Goal: Task Accomplishment & Management: Use online tool/utility

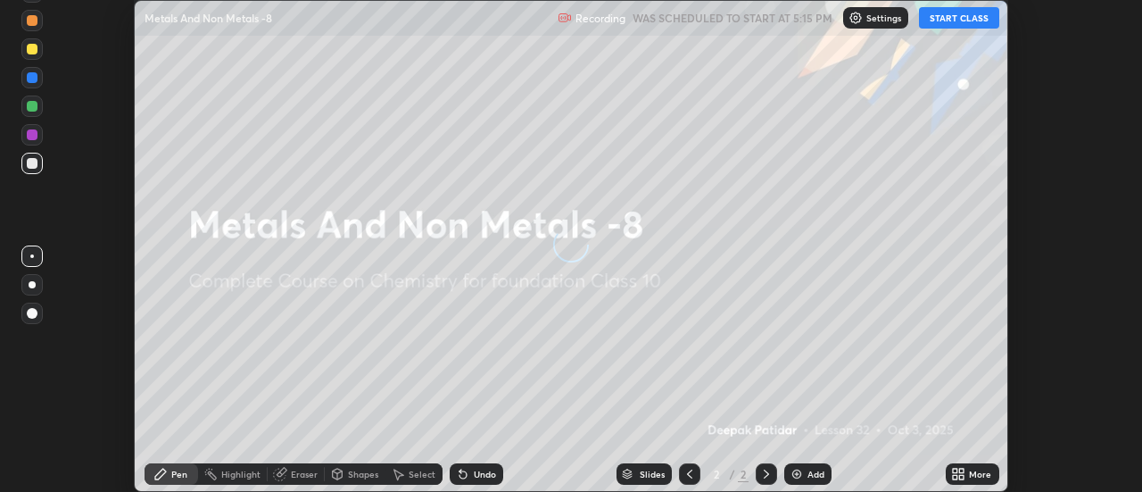
scroll to position [492, 1141]
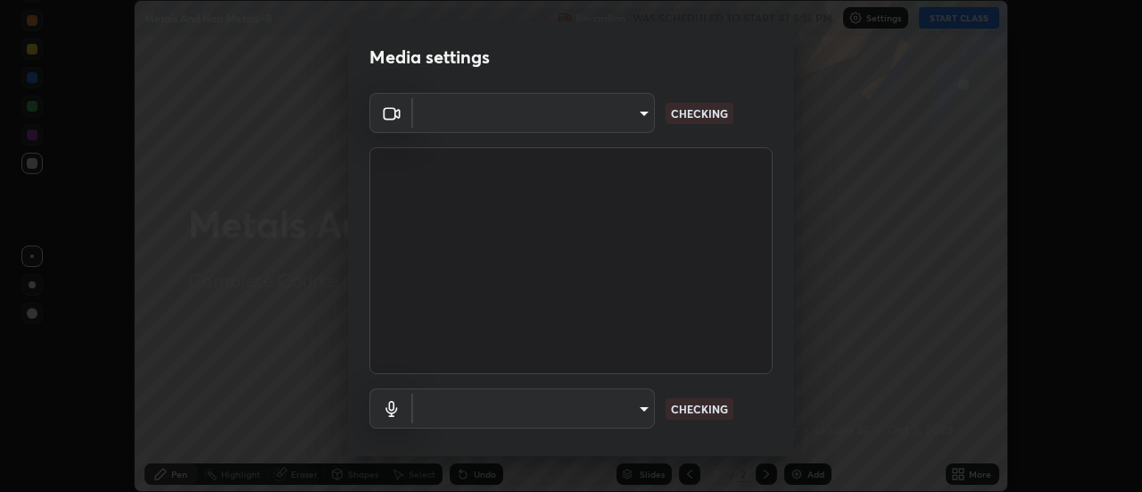
type input "b63bf8d4be001456b007e27562af51addf9deb8236f2337857bb01a3f85ddd7f"
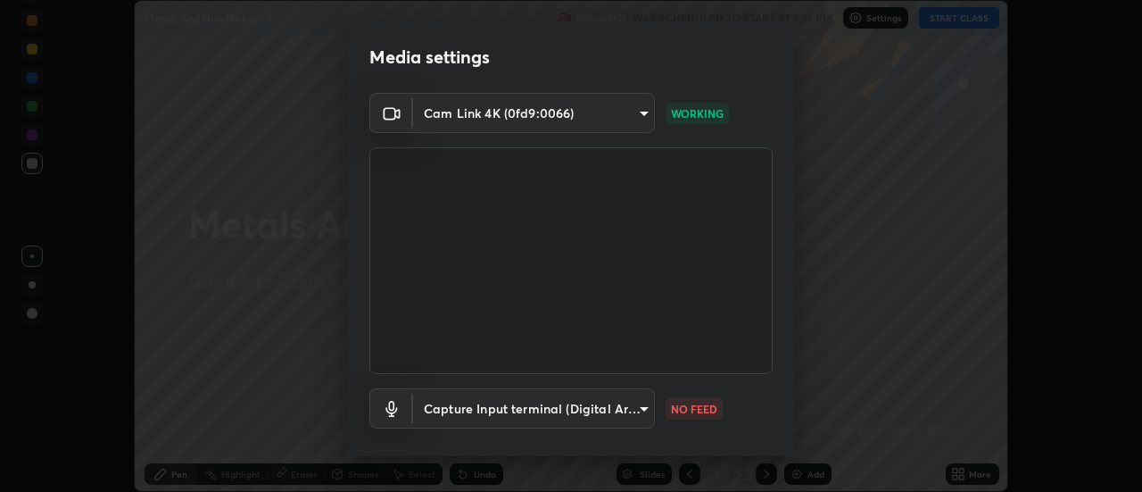
scroll to position [94, 0]
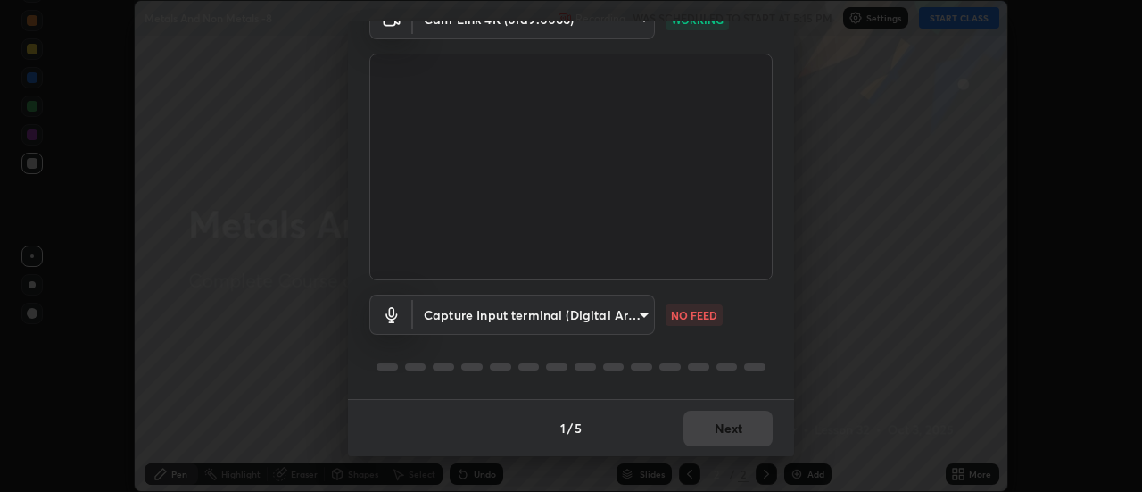
click at [643, 319] on body "Erase all Metals And Non Metals -8 Recording WAS SCHEDULED TO START AT 5:15 PM …" at bounding box center [571, 246] width 1142 height 492
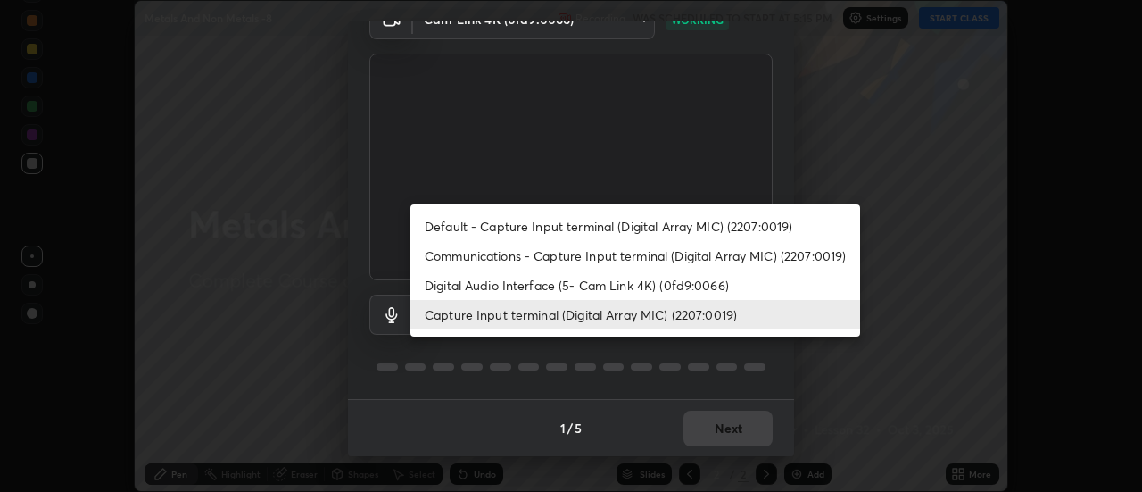
click at [643, 277] on li "Digital Audio Interface (5- Cam Link 4K) (0fd9:0066)" at bounding box center [635, 284] width 450 height 29
type input "03d17c1189c1a383473197da174a6e0c0c9de8d551f80f607002ee3dec179969"
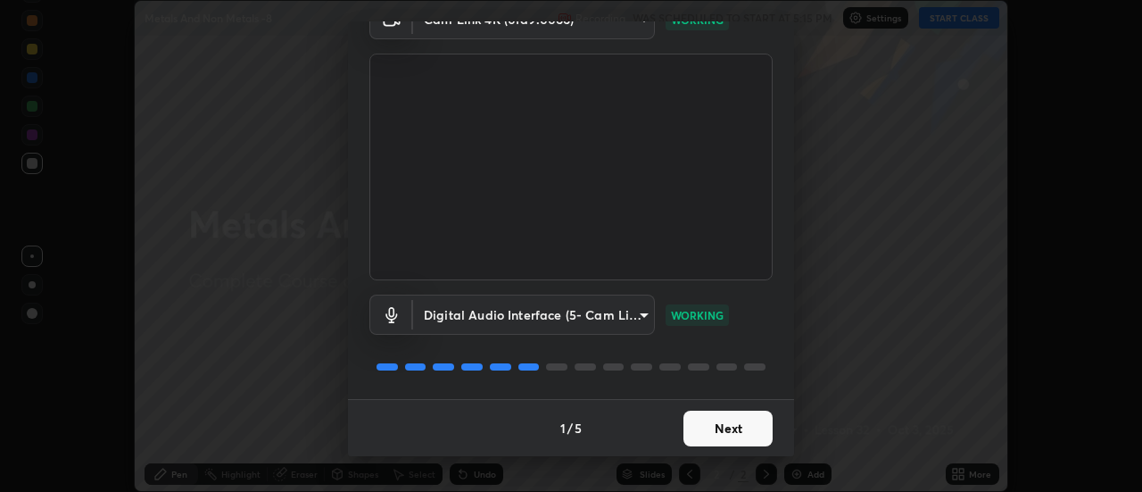
click at [727, 429] on button "Next" at bounding box center [727, 428] width 89 height 36
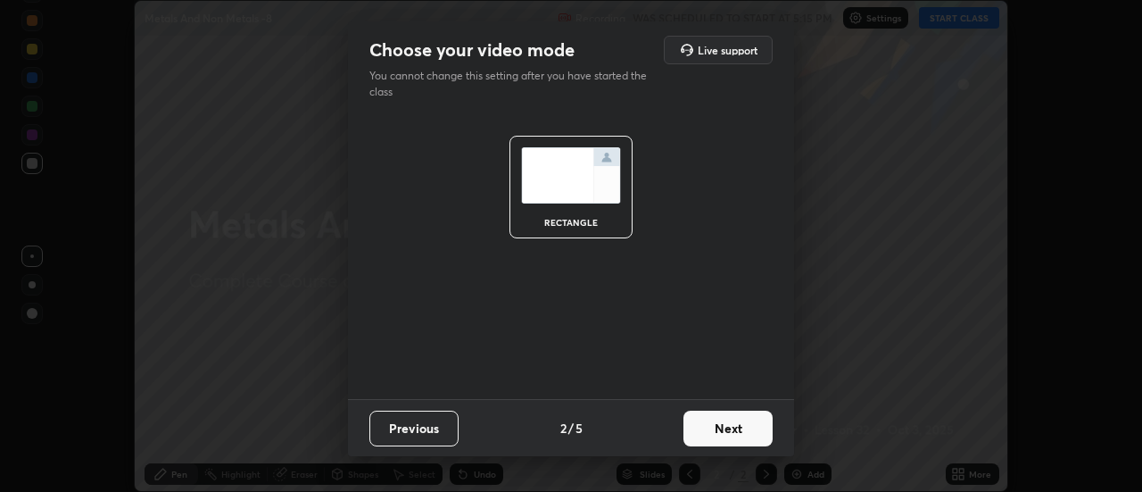
scroll to position [0, 0]
click at [737, 430] on button "Next" at bounding box center [727, 428] width 89 height 36
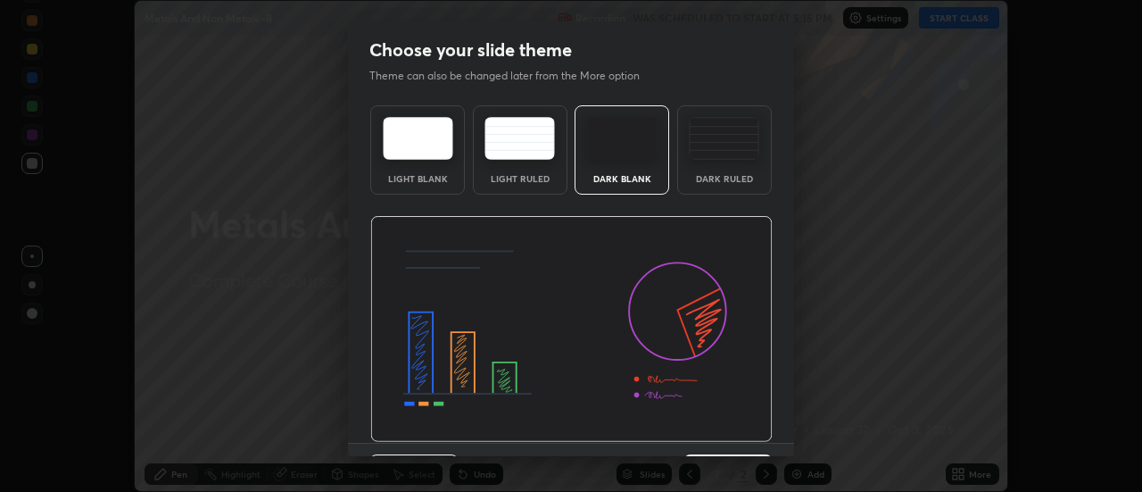
scroll to position [44, 0]
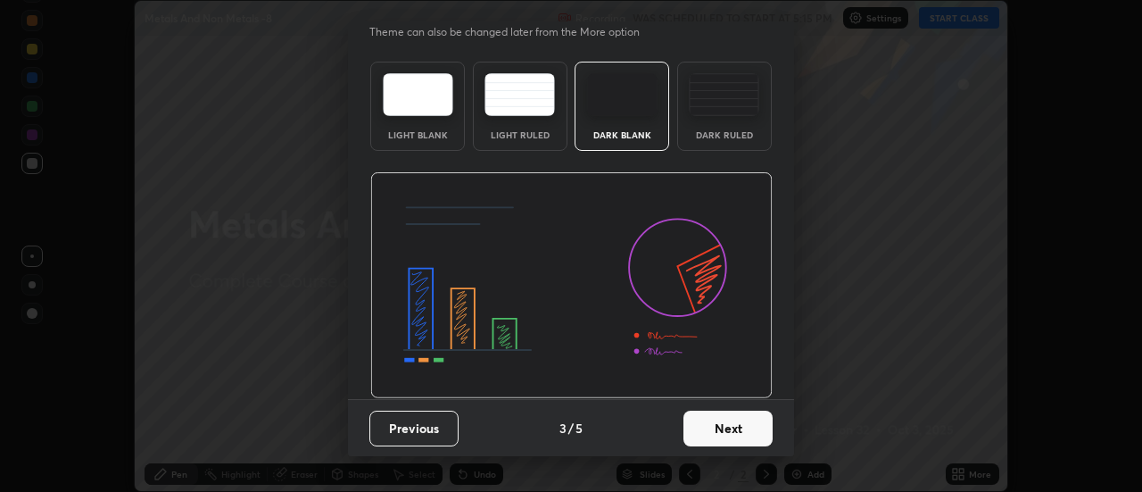
click at [731, 431] on button "Next" at bounding box center [727, 428] width 89 height 36
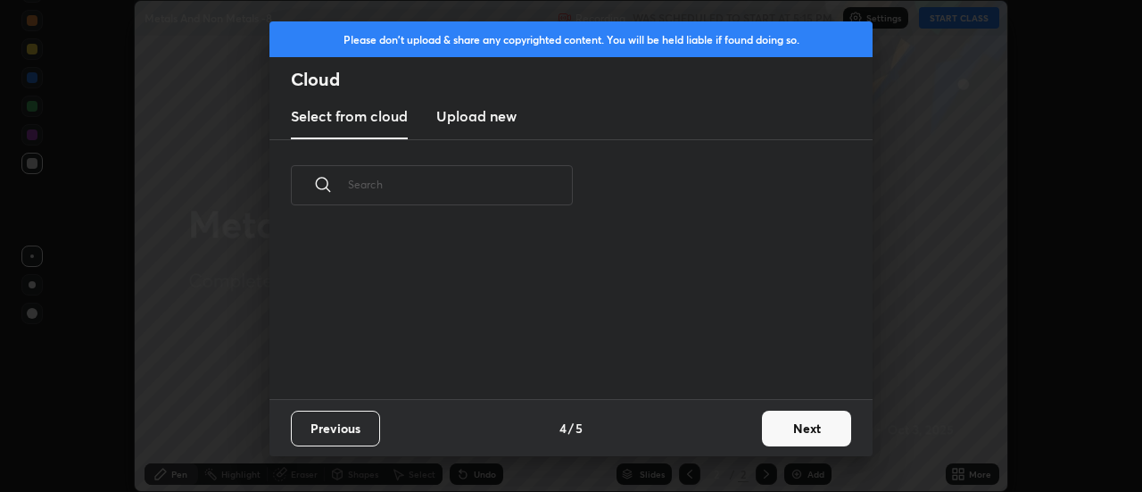
click at [775, 436] on button "Next" at bounding box center [806, 428] width 89 height 36
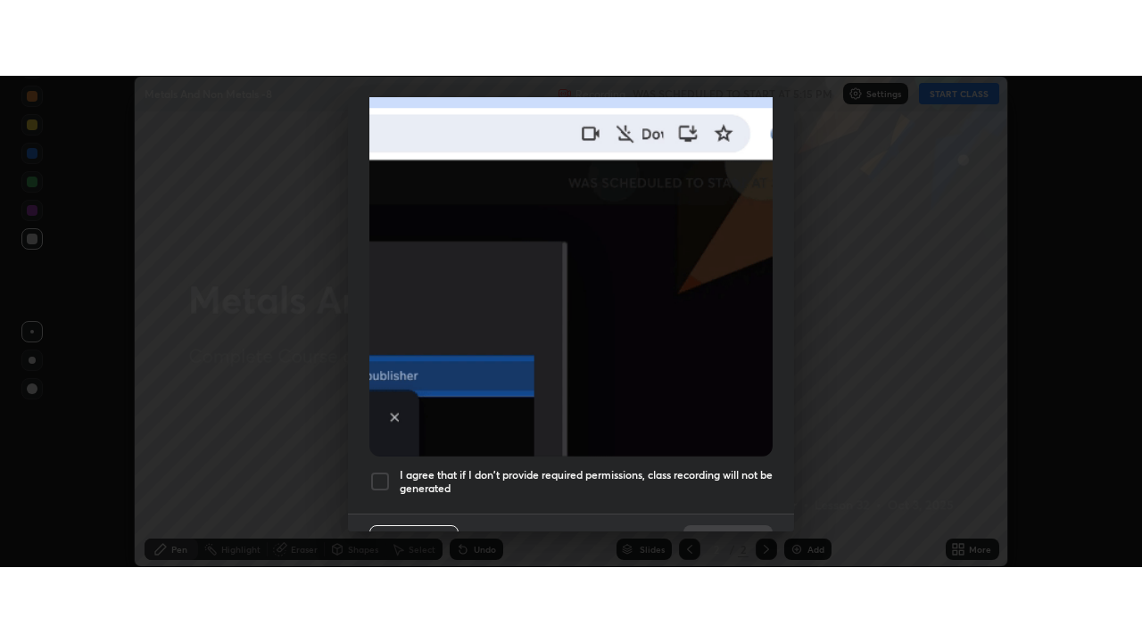
scroll to position [458, 0]
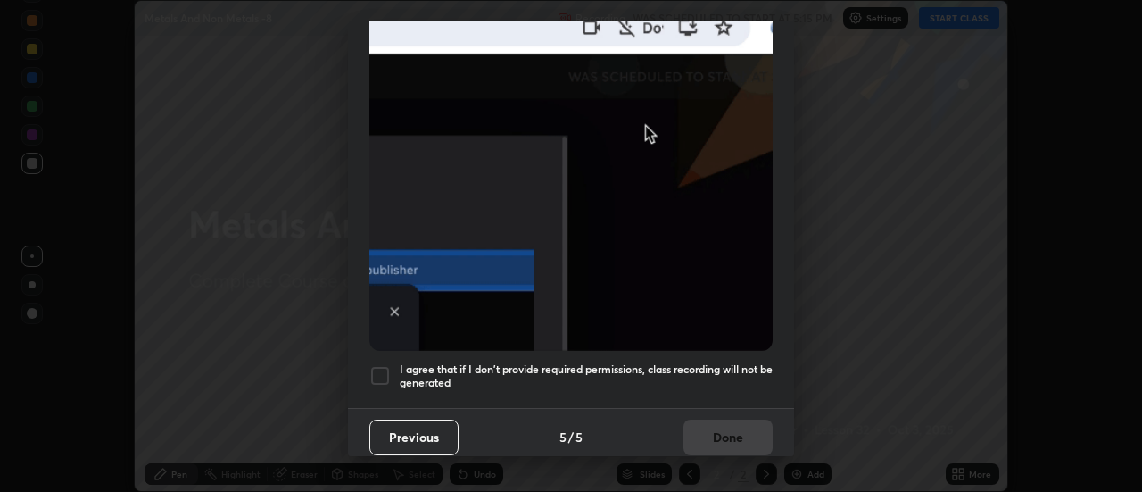
click at [752, 364] on h5 "I agree that if I don't provide required permissions, class recording will not …" at bounding box center [586, 376] width 373 height 28
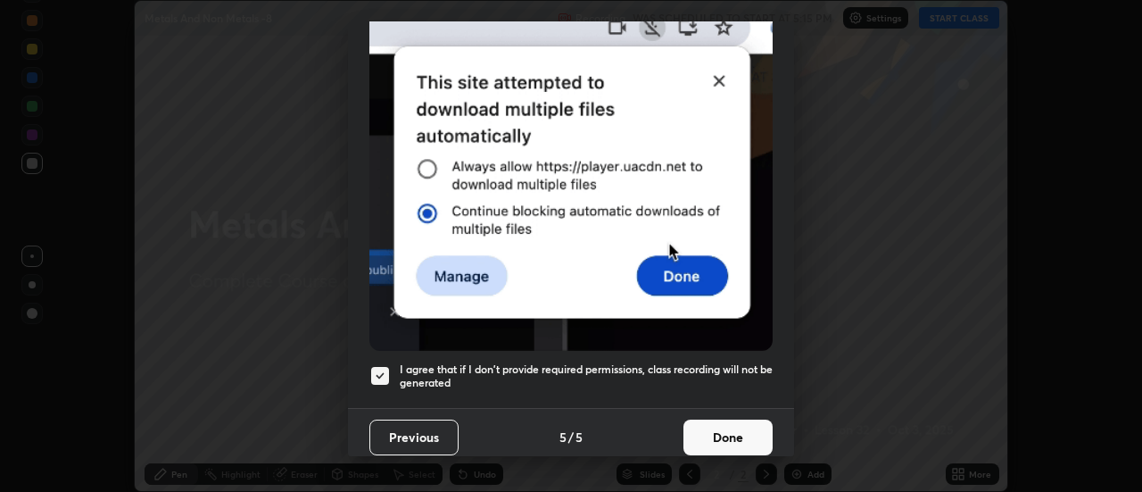
click at [749, 434] on button "Done" at bounding box center [727, 437] width 89 height 36
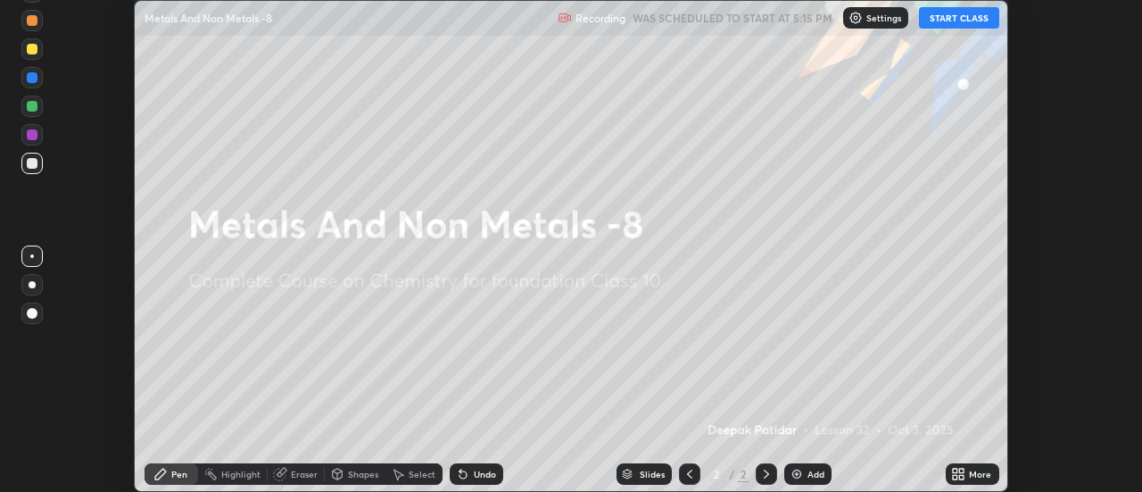
click at [986, 23] on button "START CLASS" at bounding box center [959, 17] width 80 height 21
click at [984, 469] on div "More" at bounding box center [980, 473] width 22 height 9
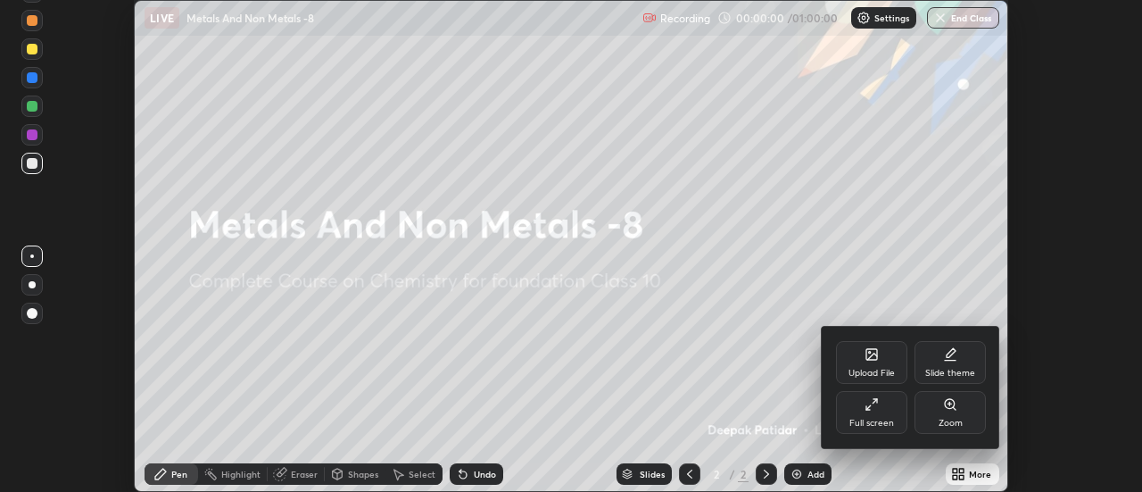
click at [886, 418] on div "Full screen" at bounding box center [871, 422] width 45 height 9
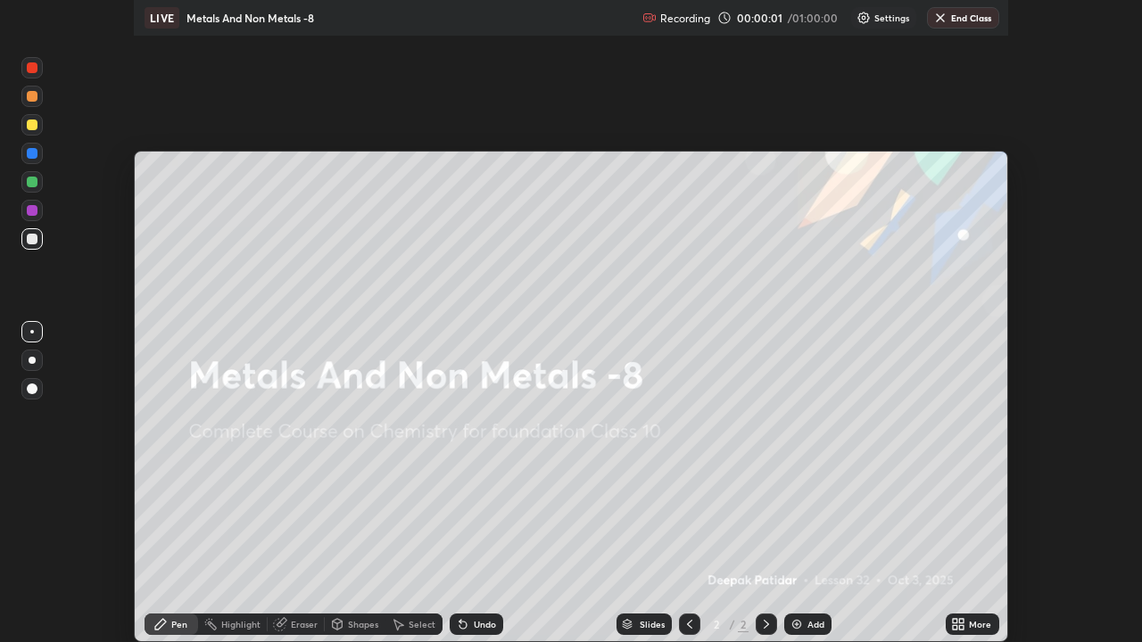
scroll to position [642, 1142]
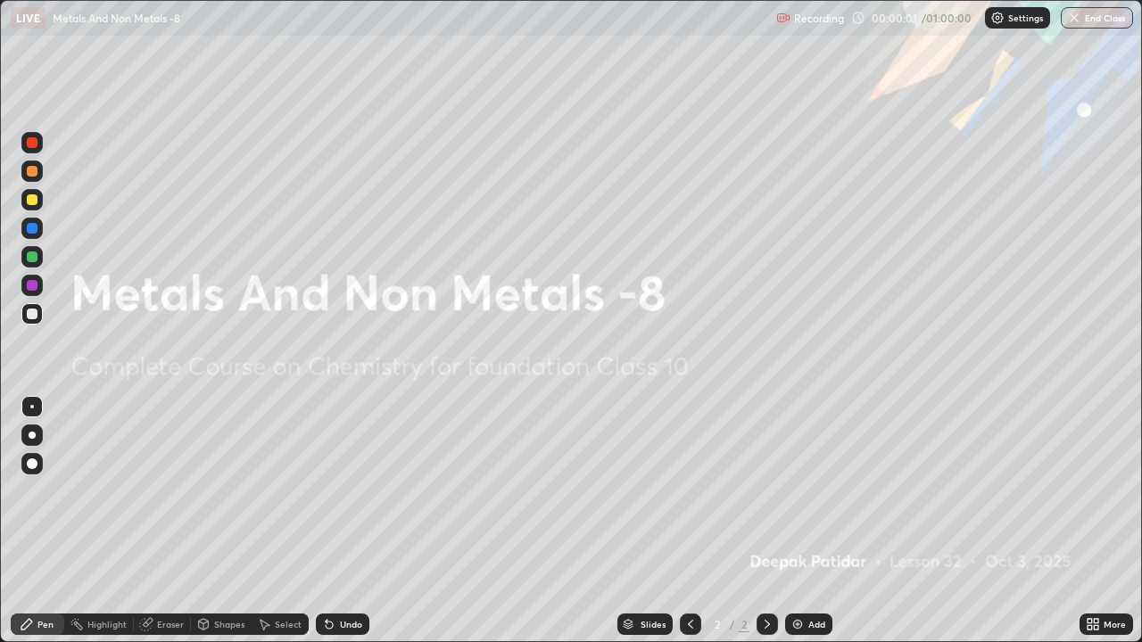
click at [820, 491] on div "Add" at bounding box center [816, 624] width 17 height 9
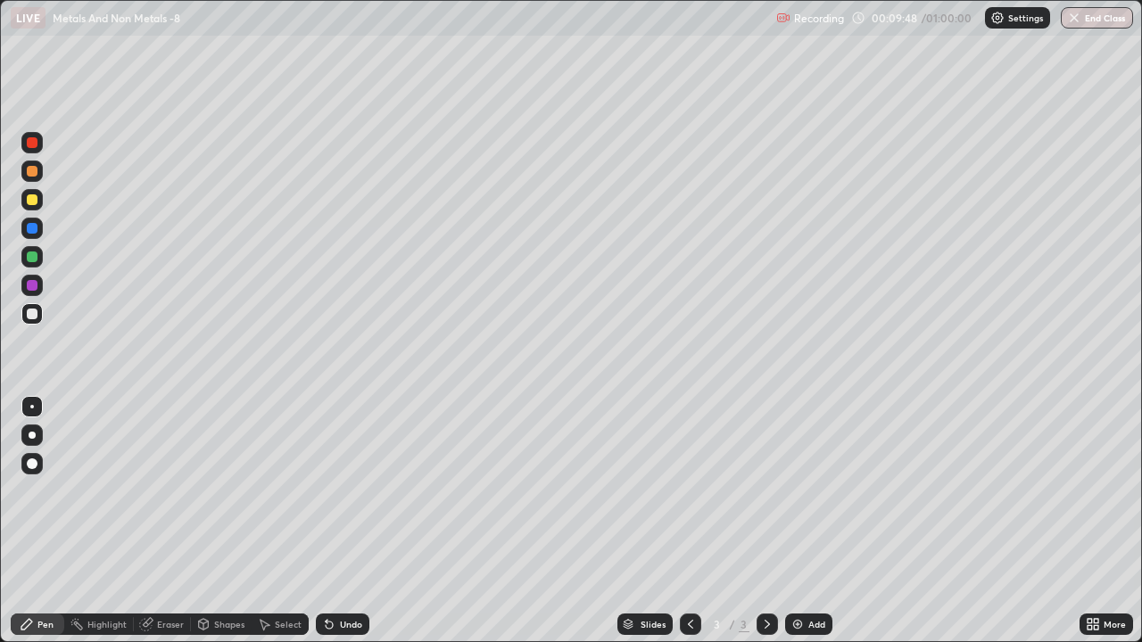
click at [38, 436] on div at bounding box center [31, 435] width 21 height 21
click at [29, 173] on div at bounding box center [32, 171] width 11 height 11
click at [32, 178] on div at bounding box center [31, 171] width 21 height 21
click at [344, 491] on div "Undo" at bounding box center [351, 624] width 22 height 9
click at [345, 491] on div "Undo" at bounding box center [351, 624] width 22 height 9
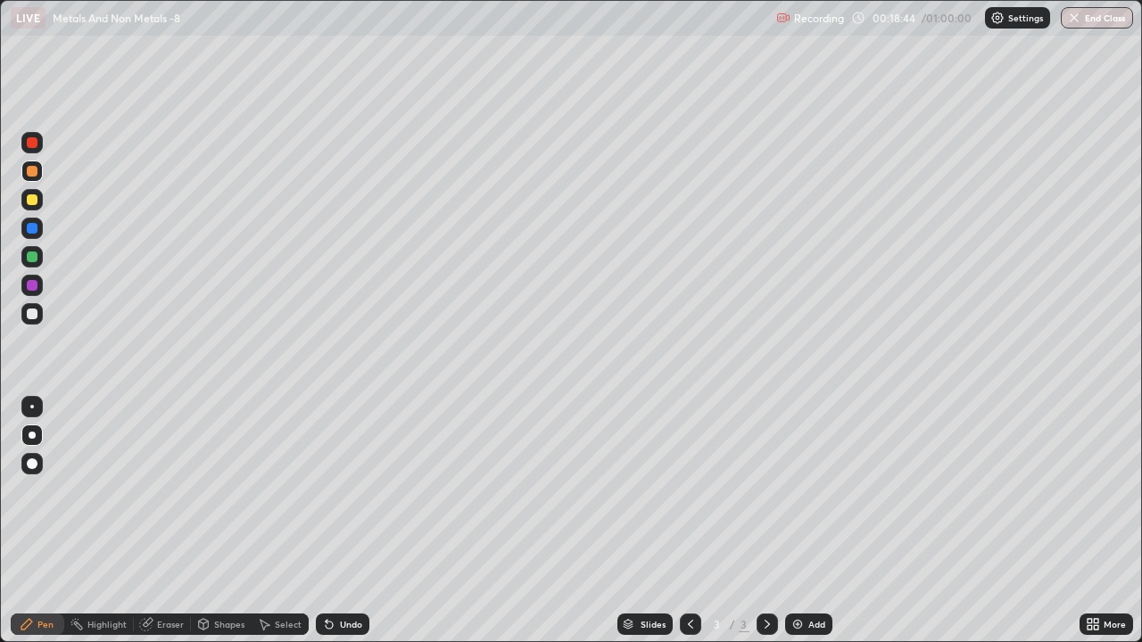
click at [345, 491] on div "Undo" at bounding box center [351, 624] width 22 height 9
click at [344, 491] on div "Undo" at bounding box center [351, 624] width 22 height 9
click at [345, 491] on div "Undo" at bounding box center [351, 624] width 22 height 9
click at [346, 491] on div "Undo" at bounding box center [351, 624] width 22 height 9
click at [345, 491] on div "Undo" at bounding box center [351, 624] width 22 height 9
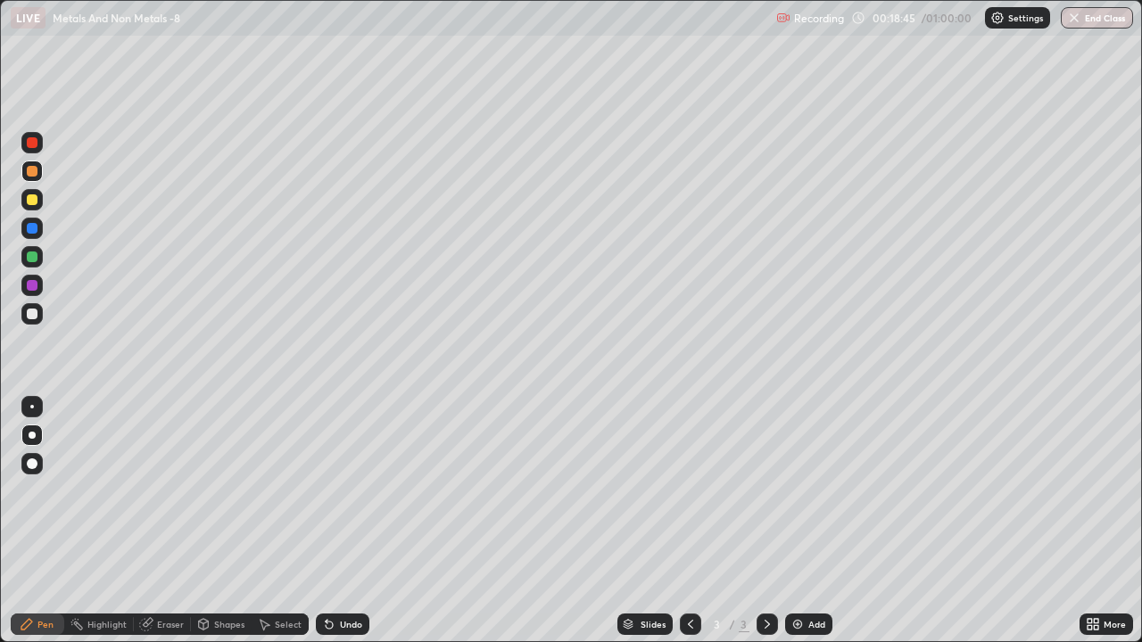
click at [344, 491] on div "Undo" at bounding box center [351, 624] width 22 height 9
click at [345, 491] on div "Undo" at bounding box center [351, 624] width 22 height 9
click at [344, 491] on div "Undo" at bounding box center [351, 624] width 22 height 9
click at [343, 491] on div "Undo" at bounding box center [351, 624] width 22 height 9
click at [347, 491] on div "Undo" at bounding box center [351, 624] width 22 height 9
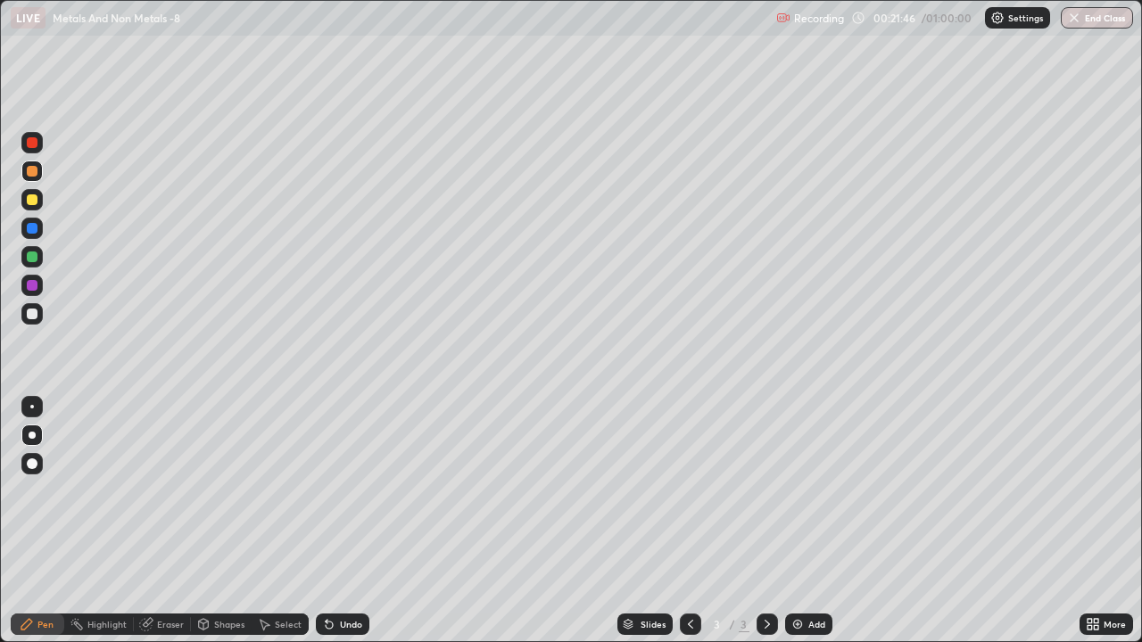
click at [344, 491] on div "Undo" at bounding box center [351, 624] width 22 height 9
click at [795, 491] on img at bounding box center [798, 624] width 14 height 14
click at [689, 491] on icon at bounding box center [690, 624] width 14 height 14
click at [765, 491] on icon at bounding box center [767, 624] width 14 height 14
click at [797, 491] on img at bounding box center [798, 624] width 14 height 14
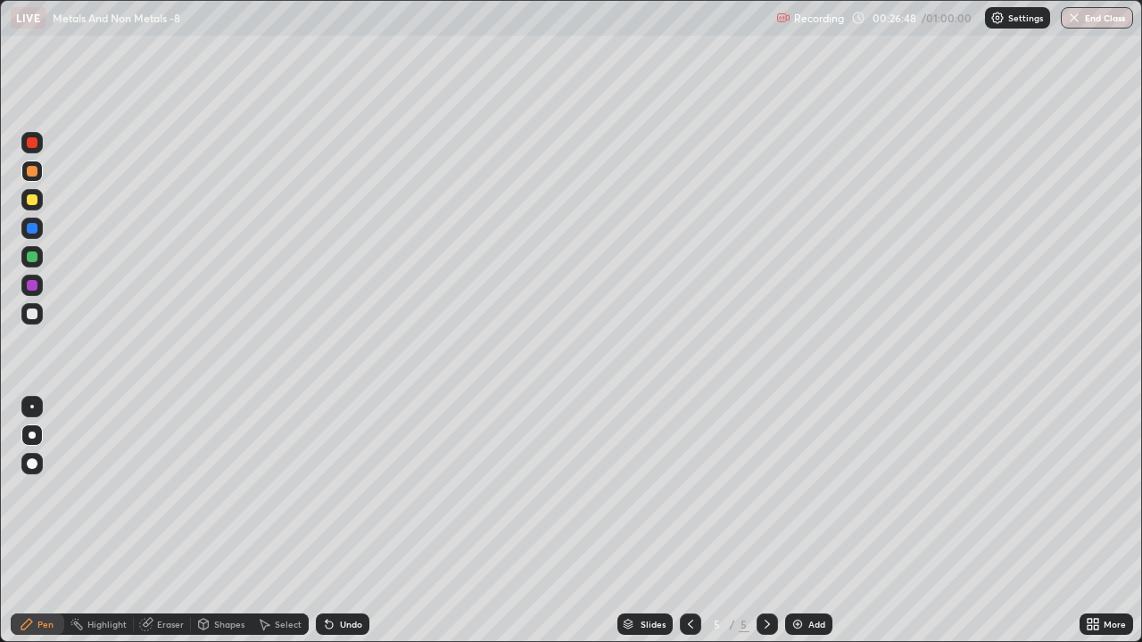
click at [345, 491] on div "Undo" at bounding box center [351, 624] width 22 height 9
click at [350, 491] on div "Undo" at bounding box center [351, 624] width 22 height 9
click at [35, 317] on div at bounding box center [32, 314] width 11 height 11
click at [34, 210] on div at bounding box center [31, 199] width 21 height 21
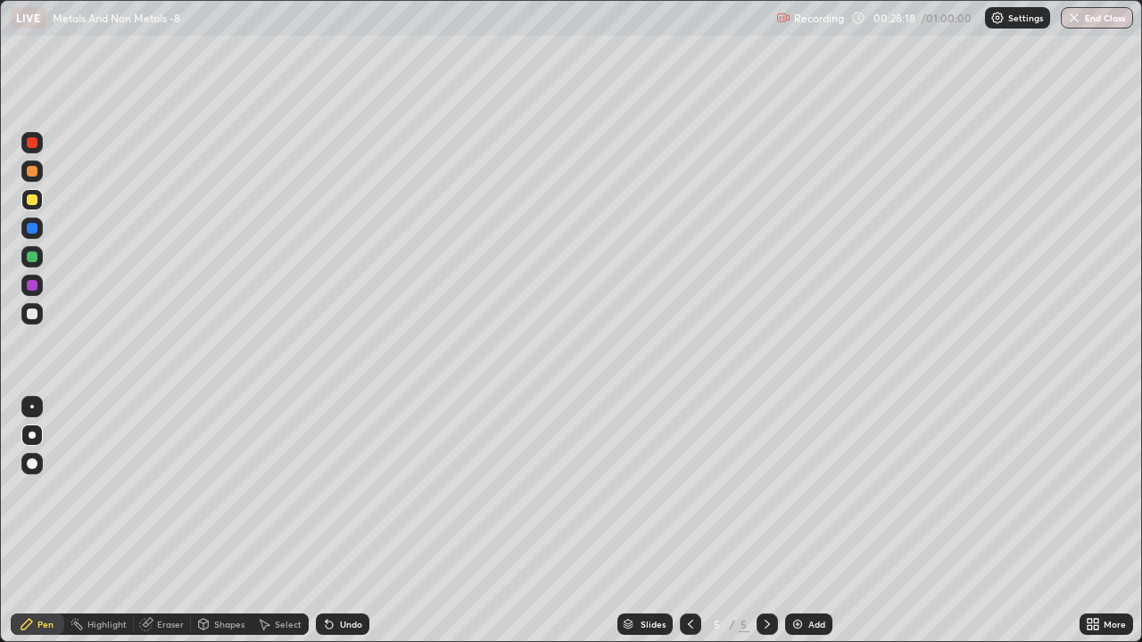
click at [689, 491] on icon at bounding box center [690, 624] width 14 height 14
click at [765, 491] on icon at bounding box center [767, 624] width 14 height 14
click at [690, 491] on icon at bounding box center [690, 624] width 5 height 9
click at [689, 491] on icon at bounding box center [690, 624] width 14 height 14
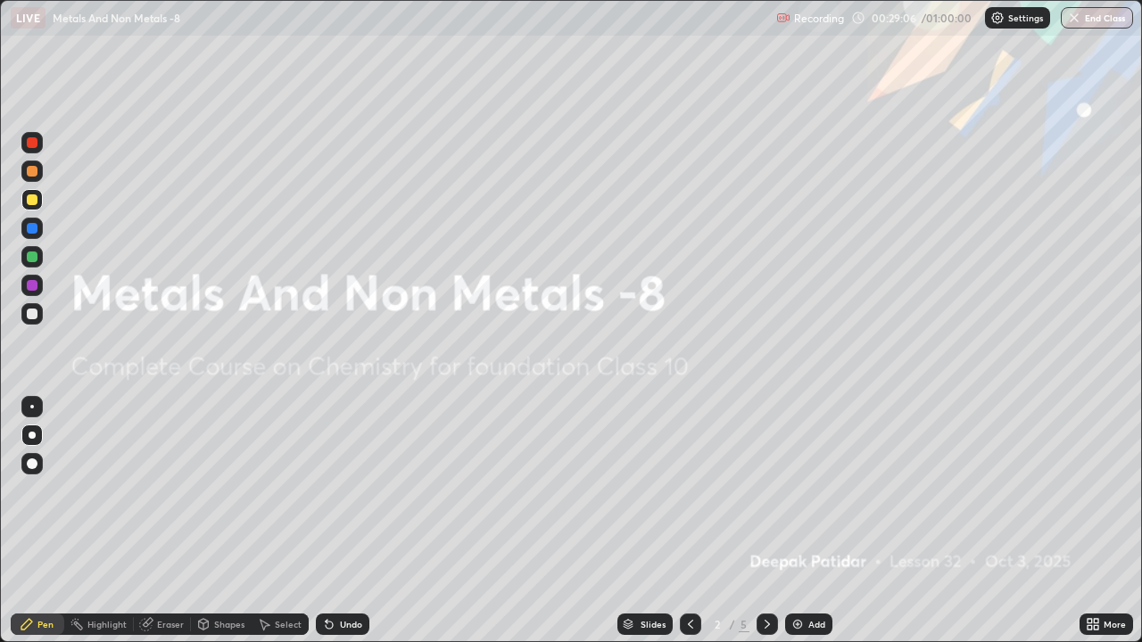
click at [742, 491] on div "5" at bounding box center [744, 625] width 11 height 16
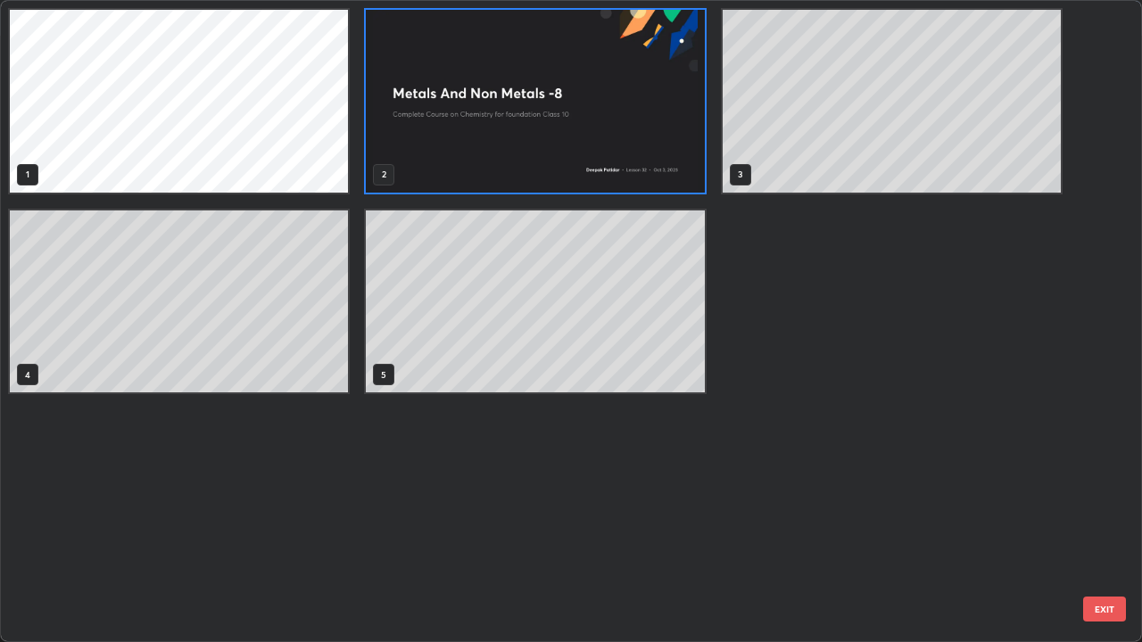
scroll to position [635, 1131]
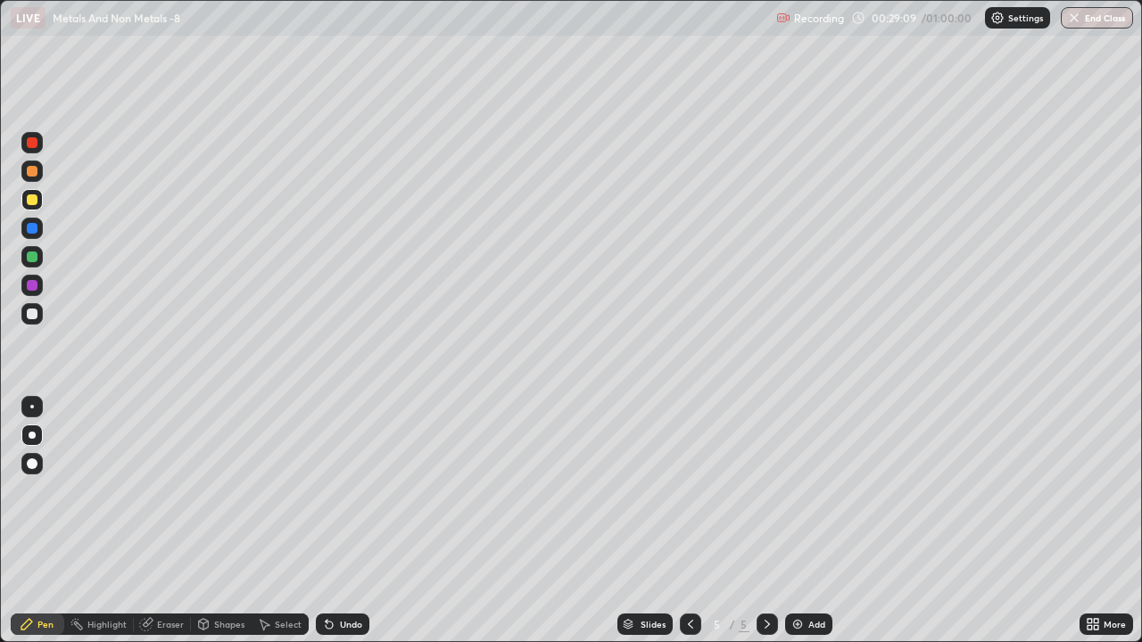
click at [691, 491] on icon at bounding box center [690, 624] width 14 height 14
click at [689, 491] on icon at bounding box center [690, 624] width 14 height 14
click at [33, 314] on div at bounding box center [32, 314] width 11 height 11
click at [766, 491] on icon at bounding box center [767, 624] width 14 height 14
click at [762, 491] on div at bounding box center [767, 624] width 21 height 21
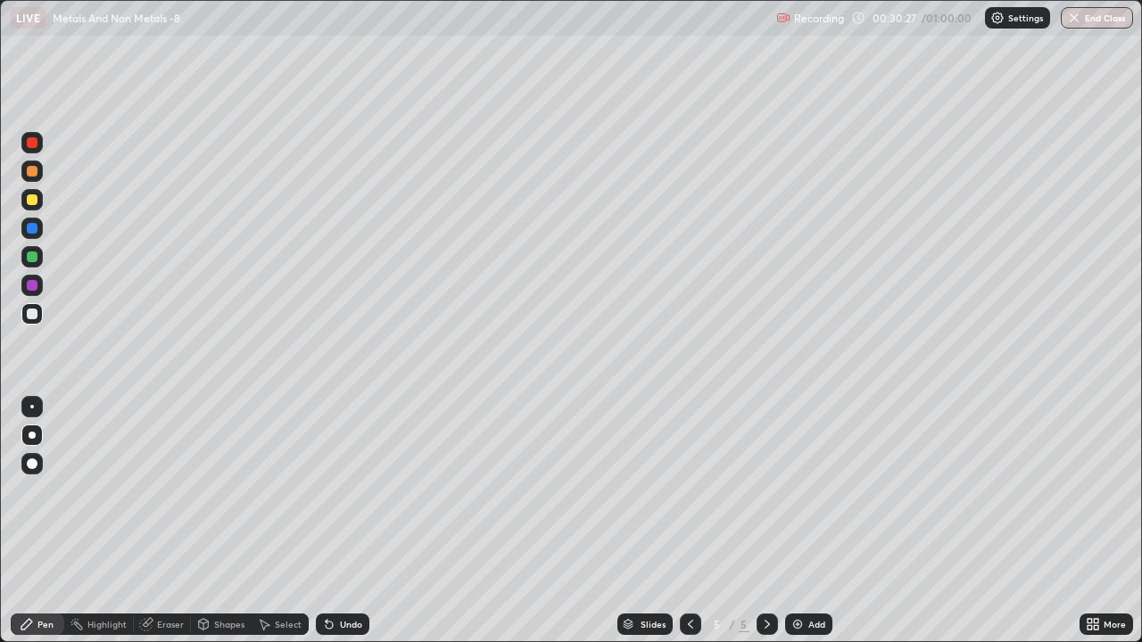
click at [689, 491] on icon at bounding box center [690, 624] width 14 height 14
click at [687, 491] on icon at bounding box center [690, 624] width 14 height 14
click at [795, 491] on img at bounding box center [798, 624] width 14 height 14
click at [39, 262] on div at bounding box center [31, 256] width 21 height 21
click at [687, 491] on icon at bounding box center [690, 624] width 14 height 14
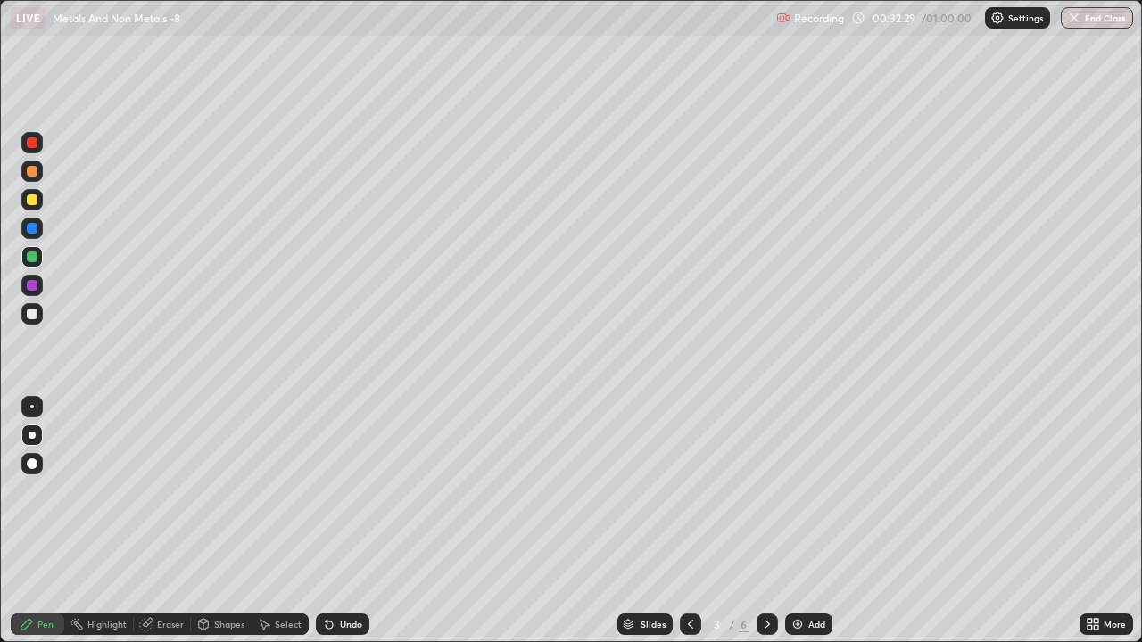
click at [766, 491] on icon at bounding box center [767, 624] width 14 height 14
click at [793, 491] on img at bounding box center [798, 624] width 14 height 14
click at [169, 491] on div "Eraser" at bounding box center [170, 624] width 27 height 9
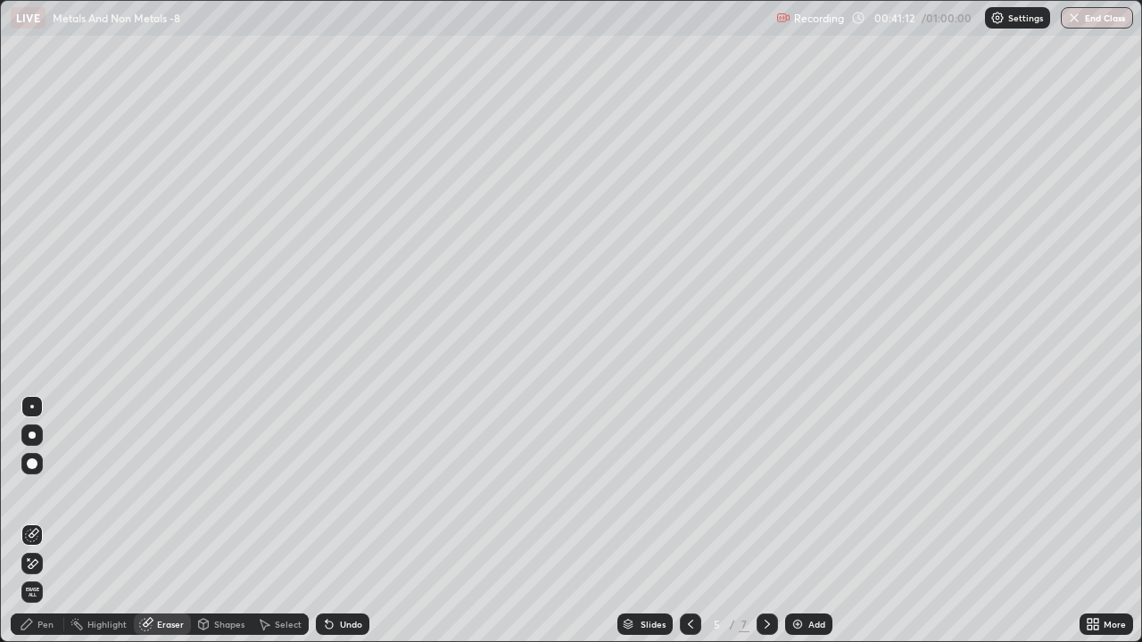
click at [50, 491] on div "Pen" at bounding box center [45, 624] width 16 height 9
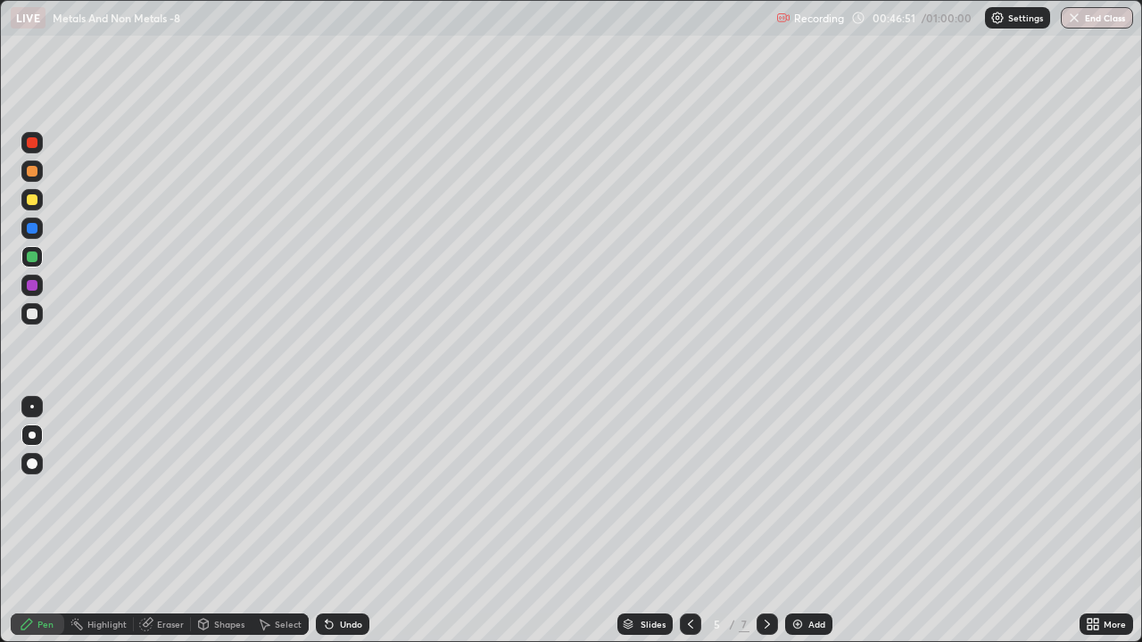
click at [800, 491] on img at bounding box center [798, 624] width 14 height 14
click at [807, 491] on div "Add" at bounding box center [808, 624] width 47 height 21
click at [352, 491] on div "Undo" at bounding box center [351, 624] width 22 height 9
click at [815, 491] on div "Add" at bounding box center [816, 624] width 17 height 9
click at [356, 491] on div "Undo" at bounding box center [351, 624] width 22 height 9
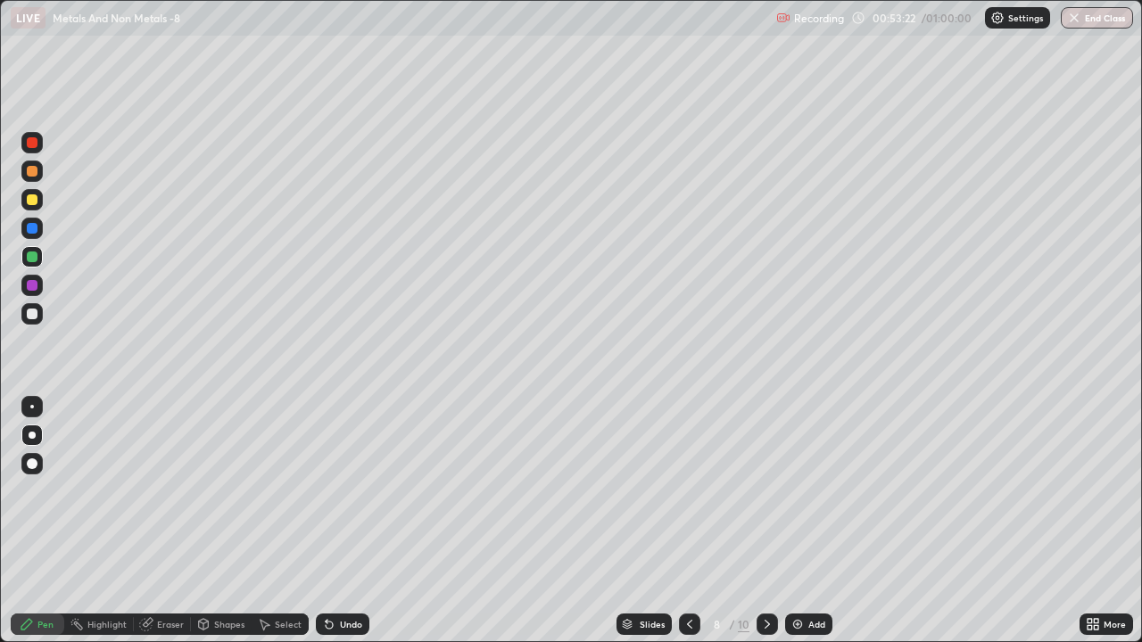
click at [808, 491] on div "Add" at bounding box center [816, 624] width 17 height 9
click at [40, 319] on div at bounding box center [31, 313] width 21 height 21
click at [1103, 20] on button "End Class" at bounding box center [1098, 17] width 70 height 21
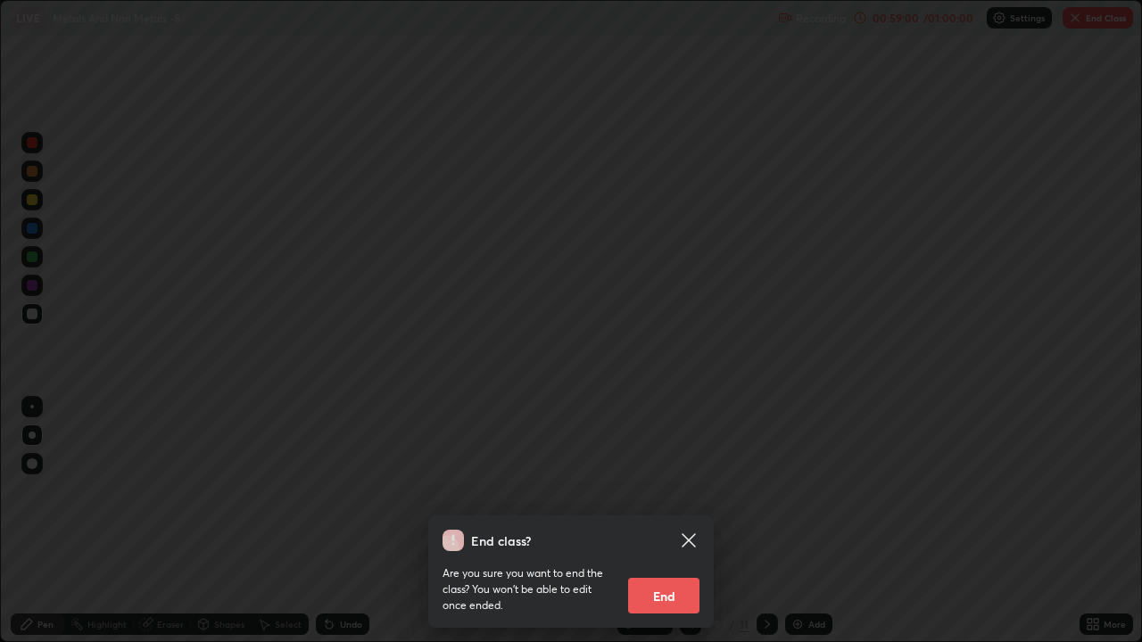
click at [681, 491] on button "End" at bounding box center [663, 596] width 71 height 36
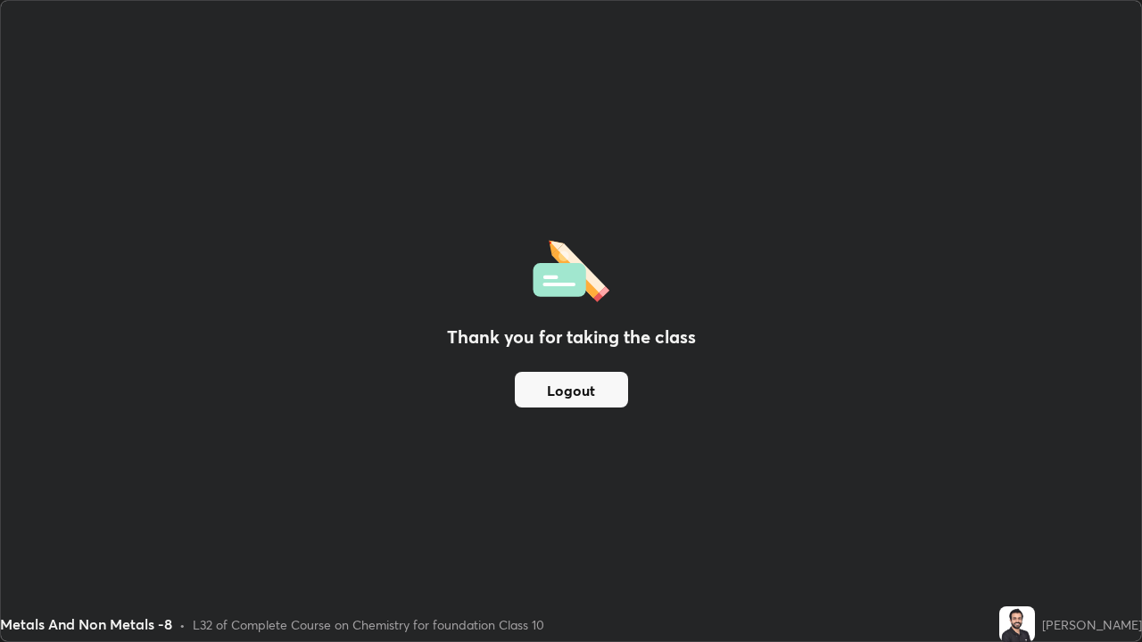
click at [592, 399] on button "Logout" at bounding box center [571, 390] width 113 height 36
